Goal: Information Seeking & Learning: Learn about a topic

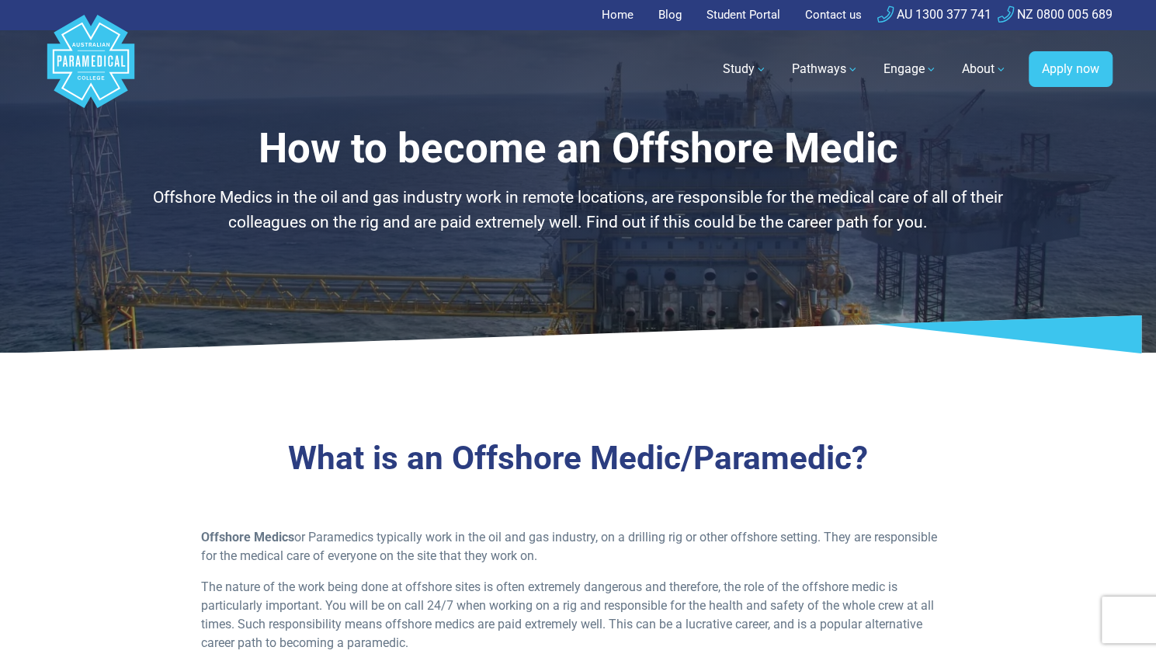
click at [570, 384] on div "Home > Career Pathways > Offshore Paramedic" at bounding box center [578, 376] width 1087 height 25
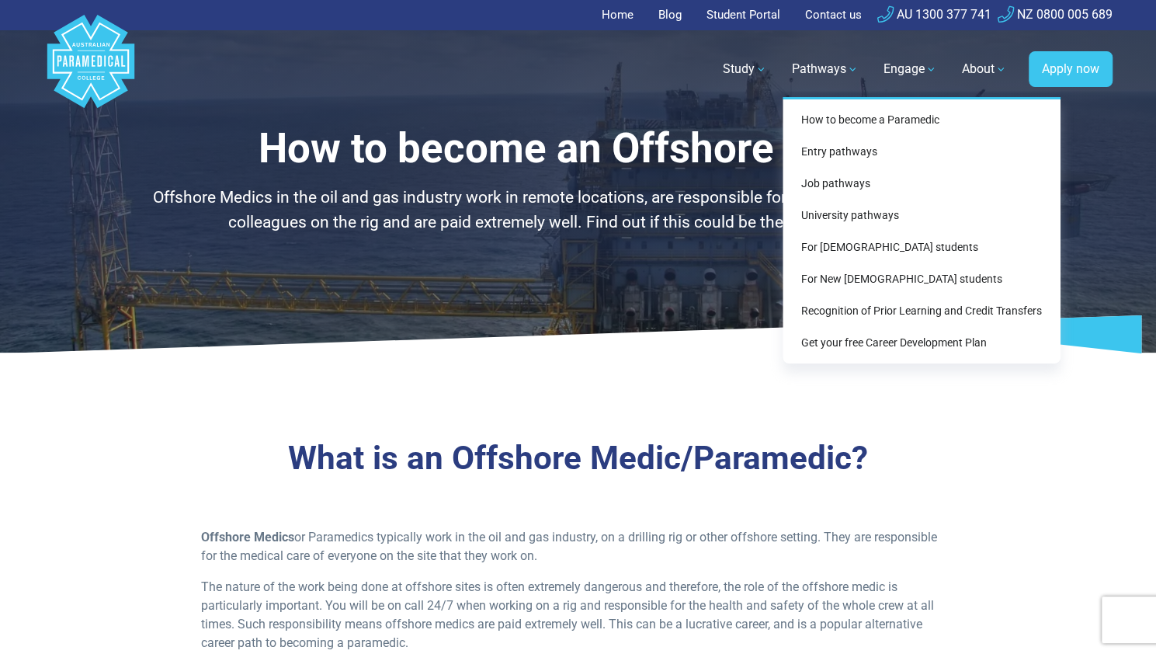
click at [832, 70] on link "Pathways" at bounding box center [824, 68] width 85 height 43
click at [827, 71] on link "Pathways" at bounding box center [824, 68] width 85 height 43
click at [855, 122] on link "How to become a Paramedic" at bounding box center [921, 120] width 265 height 29
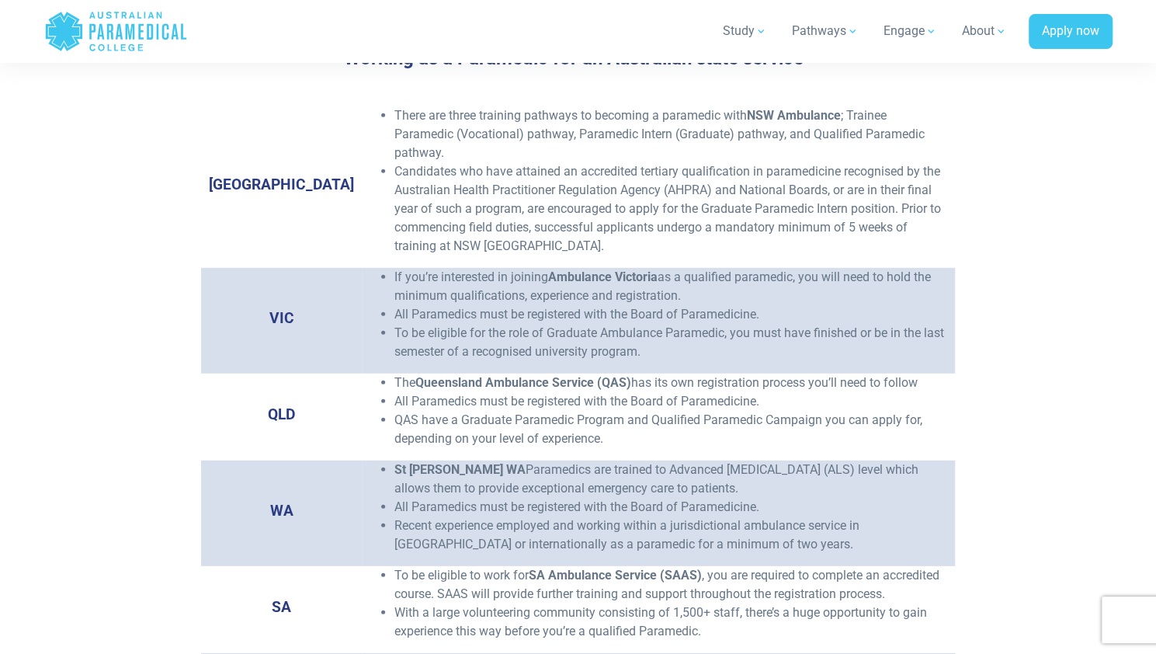
scroll to position [2410, 0]
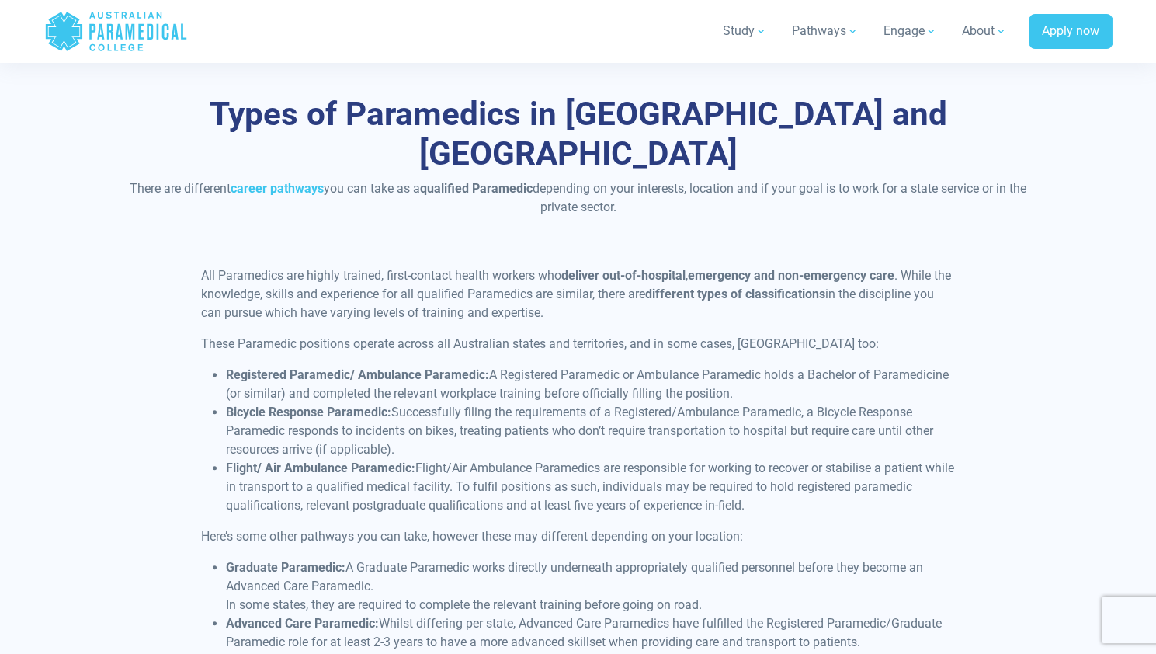
click at [1039, 433] on div "All Paramedics are highly trained, first-contact health workers who deliver out…" at bounding box center [578, 536] width 927 height 540
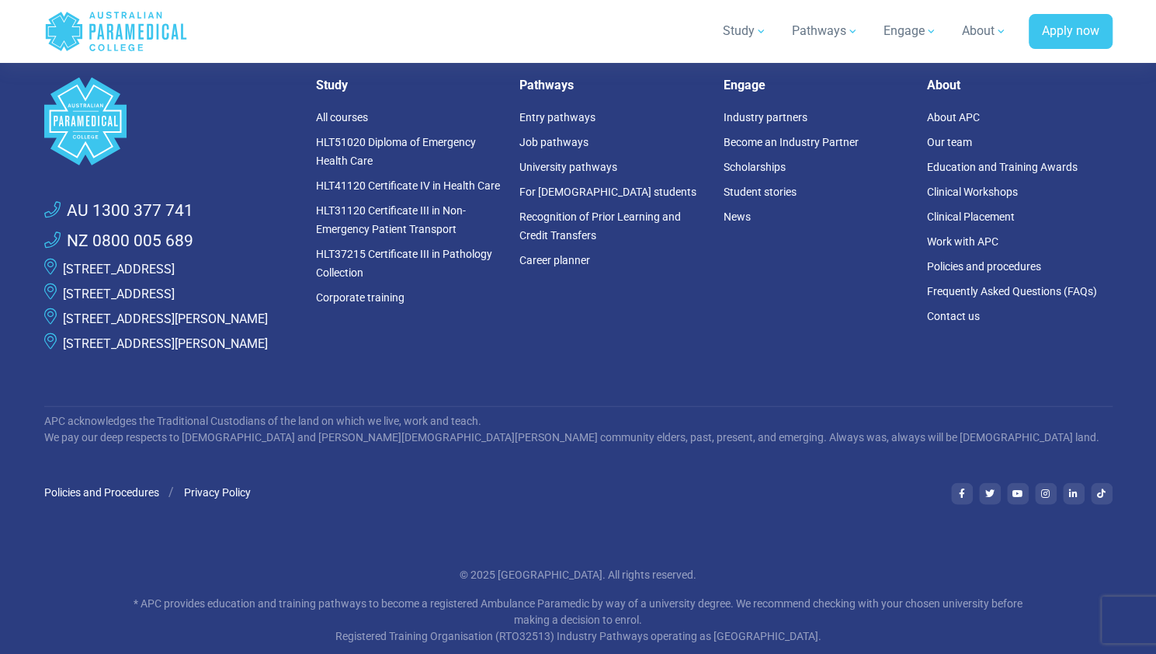
scroll to position [4682, 0]
